Goal: Task Accomplishment & Management: Use online tool/utility

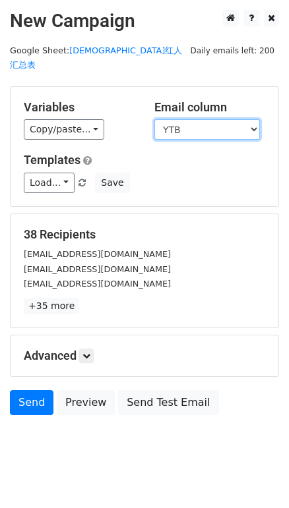
click at [185, 119] on select "DATE KOL ID KOL层级 预估GMV 国家/地区（国家二位代码） 播放量（W） 粉丝量(/W) 链接 YTB 邮箱 PIC 状态 cps/付费" at bounding box center [206, 129] width 105 height 20
click at [154, 119] on select "DATE KOL ID KOL层级 预估GMV 国家/地区（国家二位代码） 播放量（W） 粉丝量(/W) 链接 YTB 邮箱 PIC 状态 cps/付费" at bounding box center [206, 129] width 105 height 20
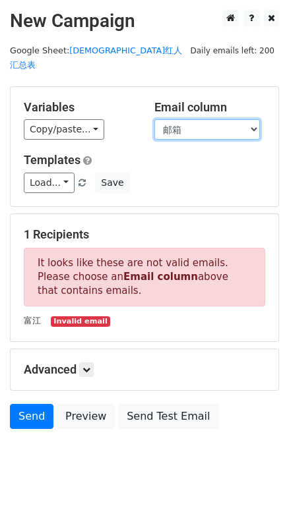
click at [219, 121] on select "DATE KOL ID KOL层级 预估GMV 国家/地区（国家二位代码） 播放量（W） 粉丝量(/W) 链接 YTB 邮箱 PIC 状态 cps/付费" at bounding box center [206, 129] width 105 height 20
select select "YTB"
click at [154, 119] on select "DATE KOL ID KOL层级 预估GMV 国家/地区（国家二位代码） 播放量（W） 粉丝量(/W) 链接 YTB 邮箱 PIC 状态 cps/付费" at bounding box center [206, 129] width 105 height 20
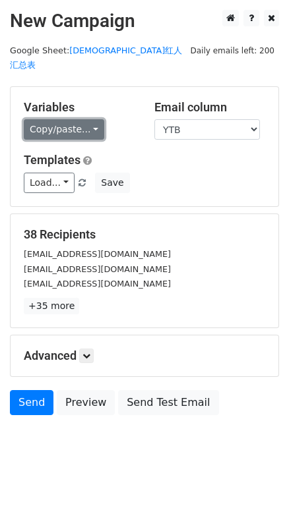
click at [73, 119] on link "Copy/paste..." at bounding box center [64, 129] width 80 height 20
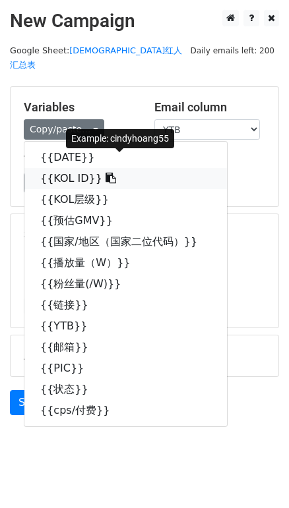
click at [88, 168] on link "{{KOL ID}}" at bounding box center [125, 178] width 202 height 21
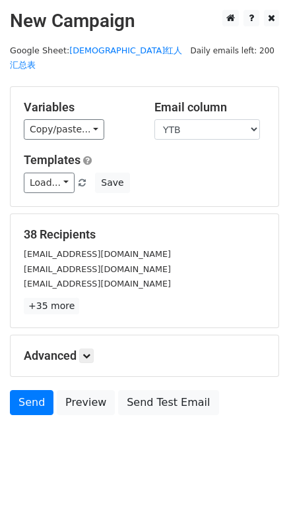
scroll to position [3, 0]
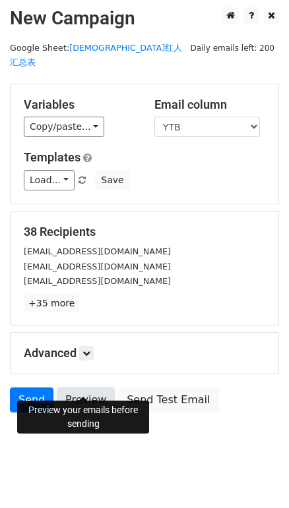
click at [74, 387] on link "Preview" at bounding box center [86, 399] width 58 height 25
click at [84, 395] on link "Preview" at bounding box center [86, 399] width 58 height 25
click at [98, 394] on link "Preview" at bounding box center [86, 399] width 58 height 25
click at [96, 389] on link "Preview" at bounding box center [86, 399] width 58 height 25
click at [86, 387] on link "Preview" at bounding box center [86, 399] width 58 height 25
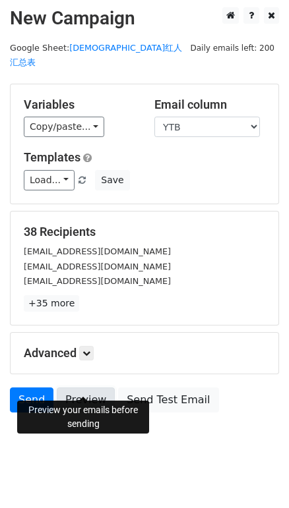
click at [93, 387] on link "Preview" at bounding box center [86, 399] width 58 height 25
click at [94, 387] on link "Preview" at bounding box center [86, 399] width 58 height 25
